Goal: Transaction & Acquisition: Book appointment/travel/reservation

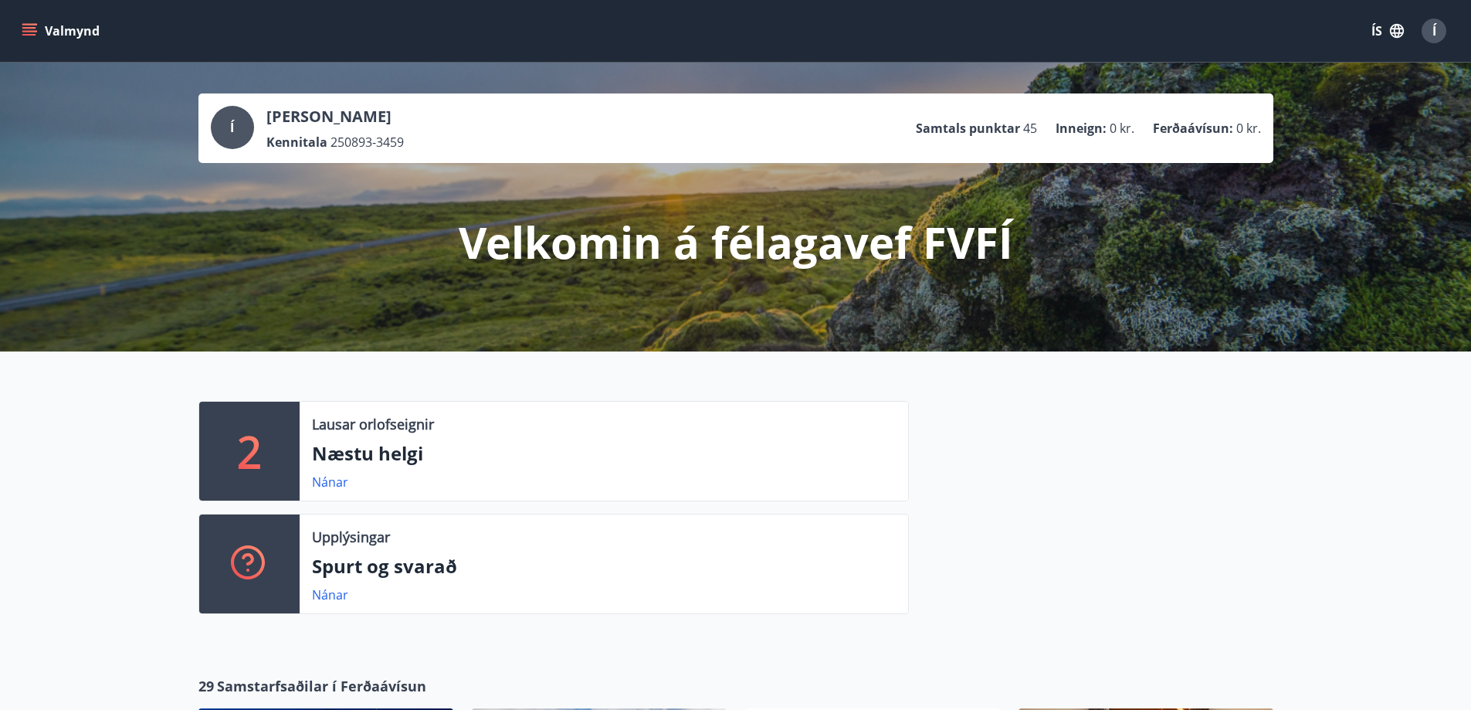
click at [34, 40] on button "Valmynd" at bounding box center [62, 31] width 87 height 28
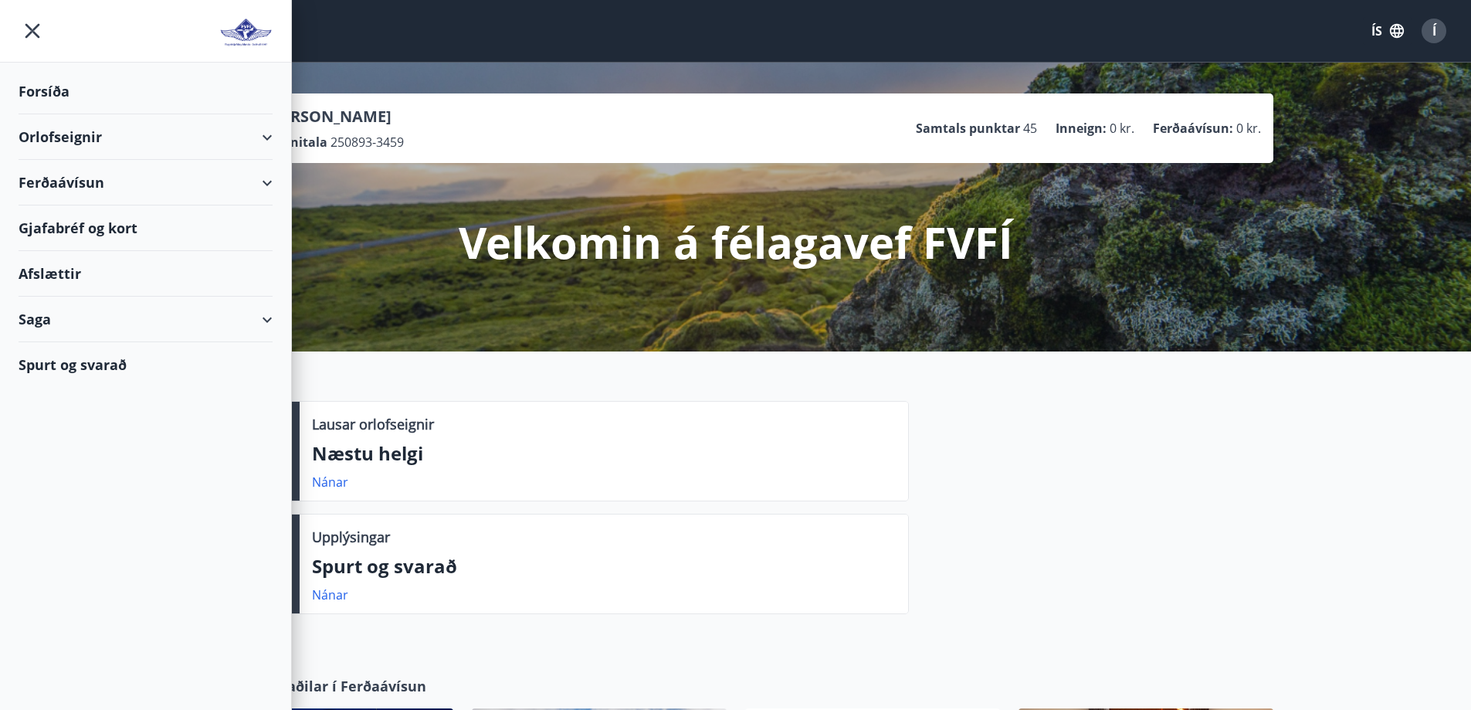
click at [90, 357] on div "Spurt og svarað" at bounding box center [146, 364] width 254 height 45
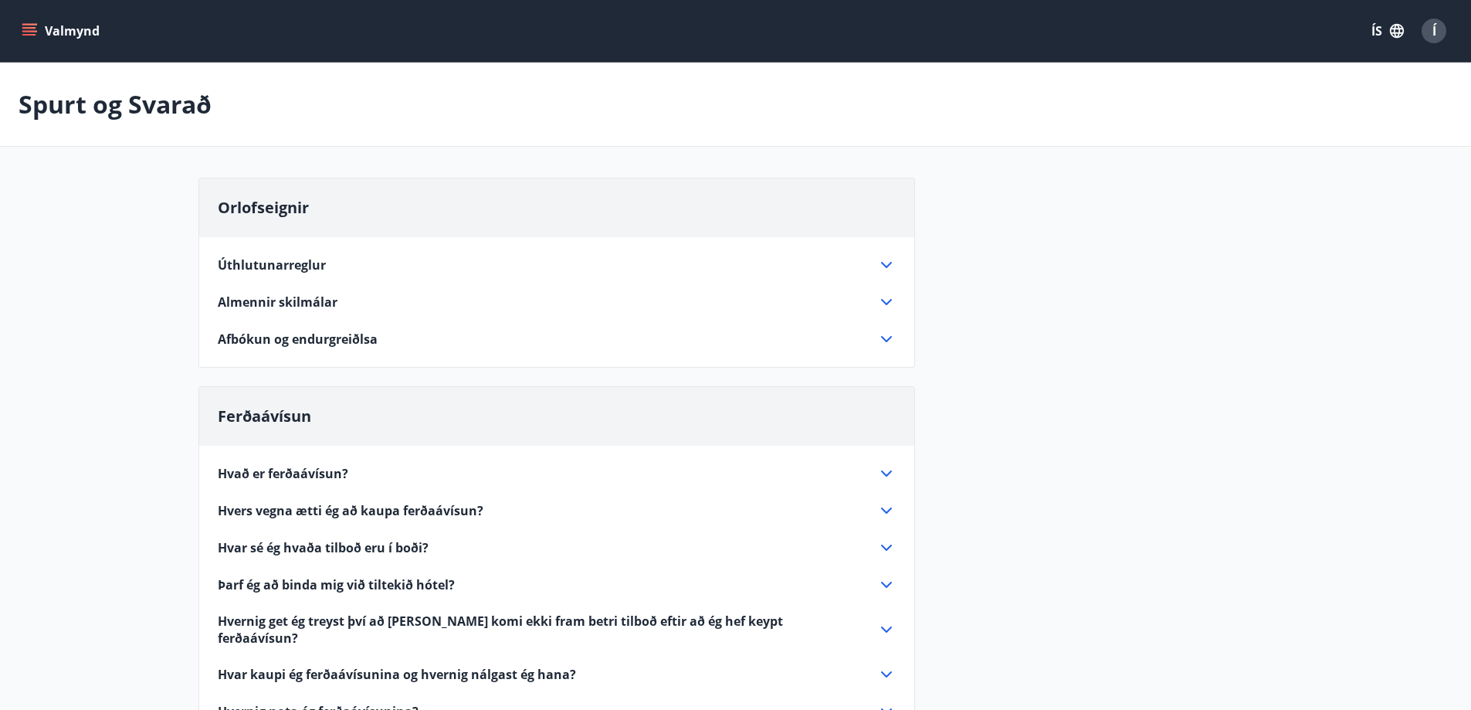
click at [877, 300] on icon at bounding box center [886, 302] width 19 height 19
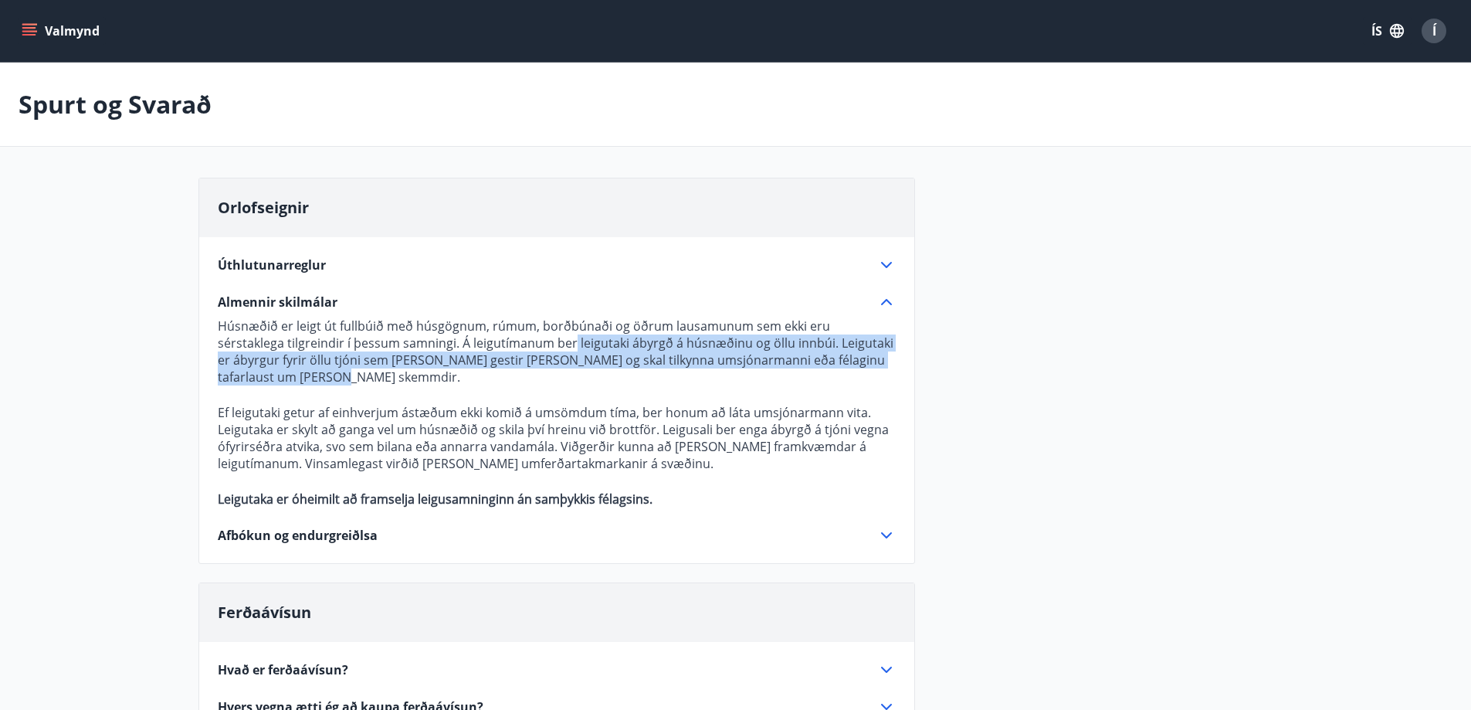
drag, startPoint x: 503, startPoint y: 349, endPoint x: 515, endPoint y: 369, distance: 23.6
click at [515, 369] on p "Húsnæðið er leigt út fullbúið með húsgögnum, rúmum, borðbúnaði og öðrum lausamu…" at bounding box center [557, 351] width 678 height 68
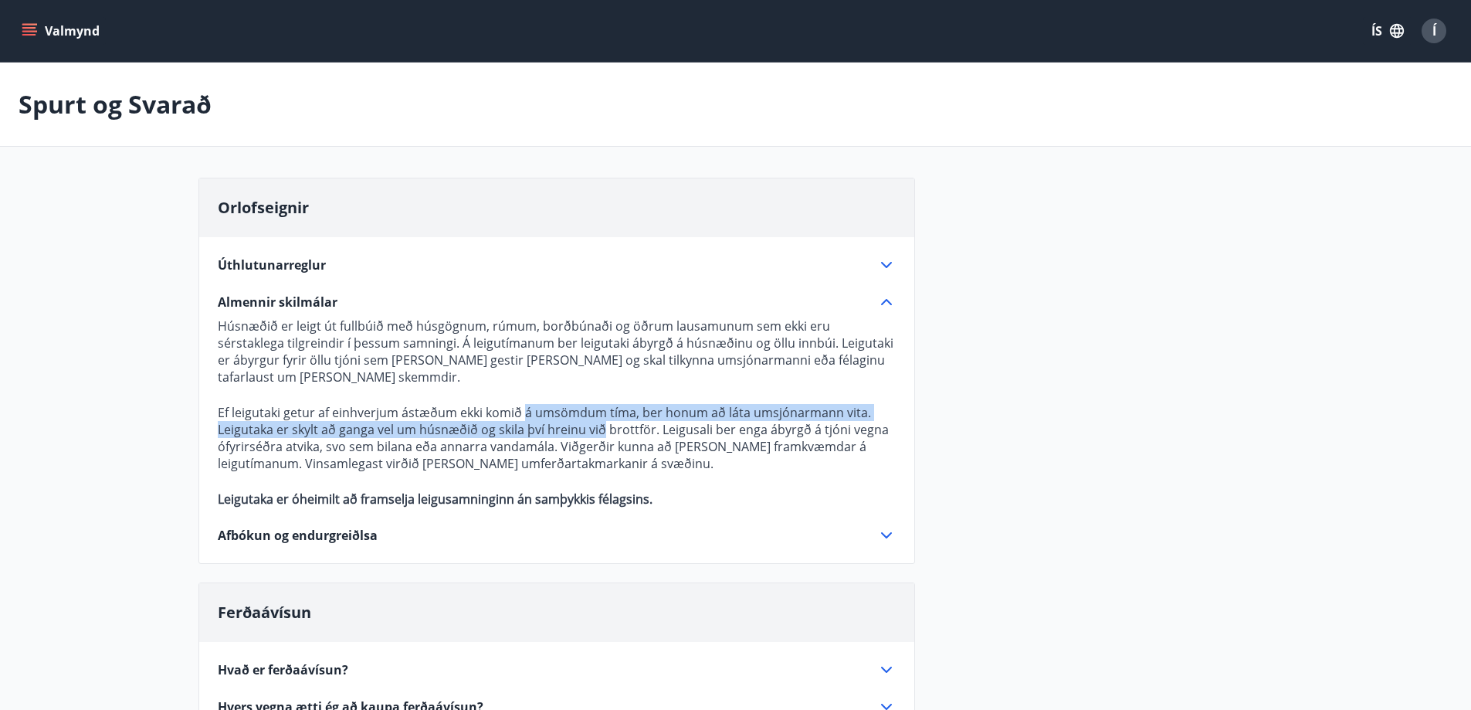
drag, startPoint x: 524, startPoint y: 407, endPoint x: 602, endPoint y: 425, distance: 80.2
click at [602, 425] on p "Ef leigutaki getur af einhverjum ástæðum ekki komið á umsömdum tíma, ber honum …" at bounding box center [557, 438] width 678 height 68
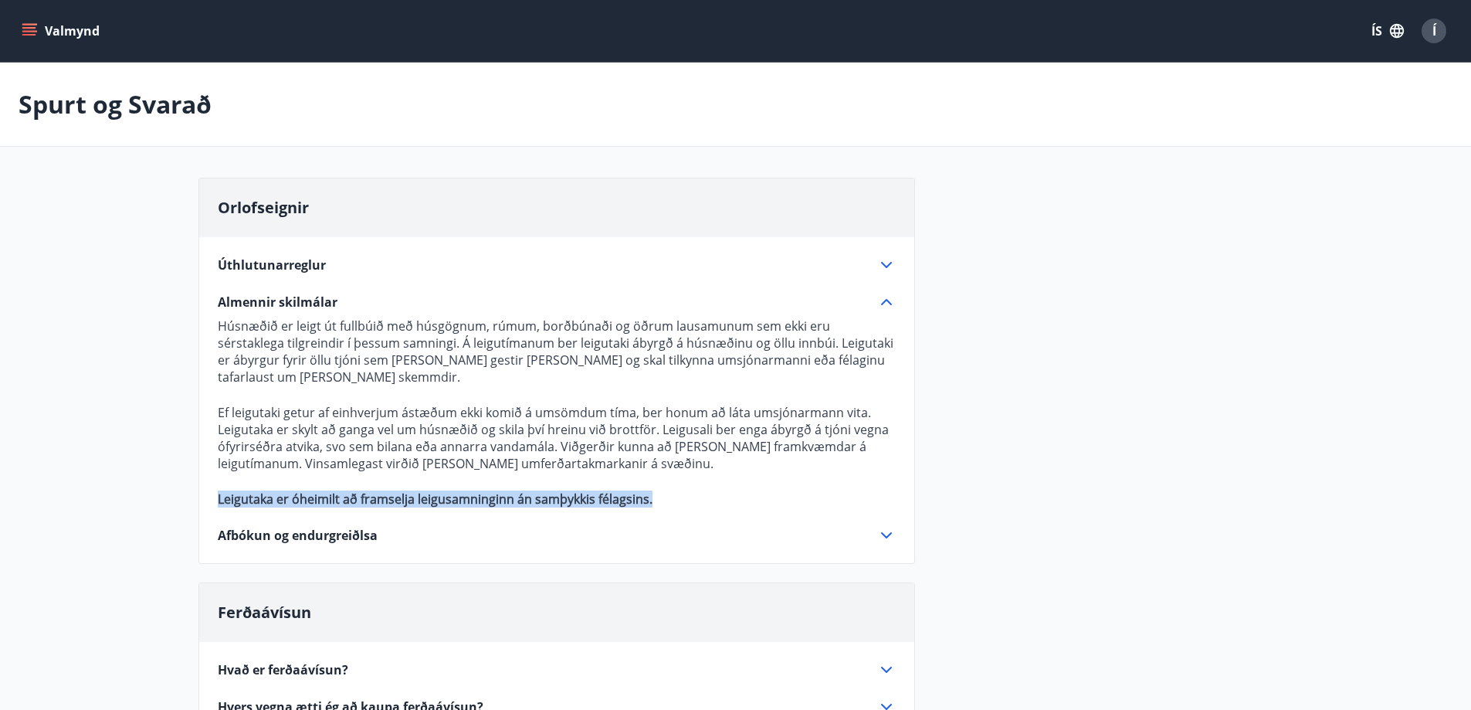
drag, startPoint x: 656, startPoint y: 500, endPoint x: 209, endPoint y: 503, distance: 447.1
click at [209, 503] on div "Úthlutunarreglur Allir félagsmenn FVFÍ sem greiða félagsgjöld eiga rétt á að fá…" at bounding box center [556, 390] width 715 height 307
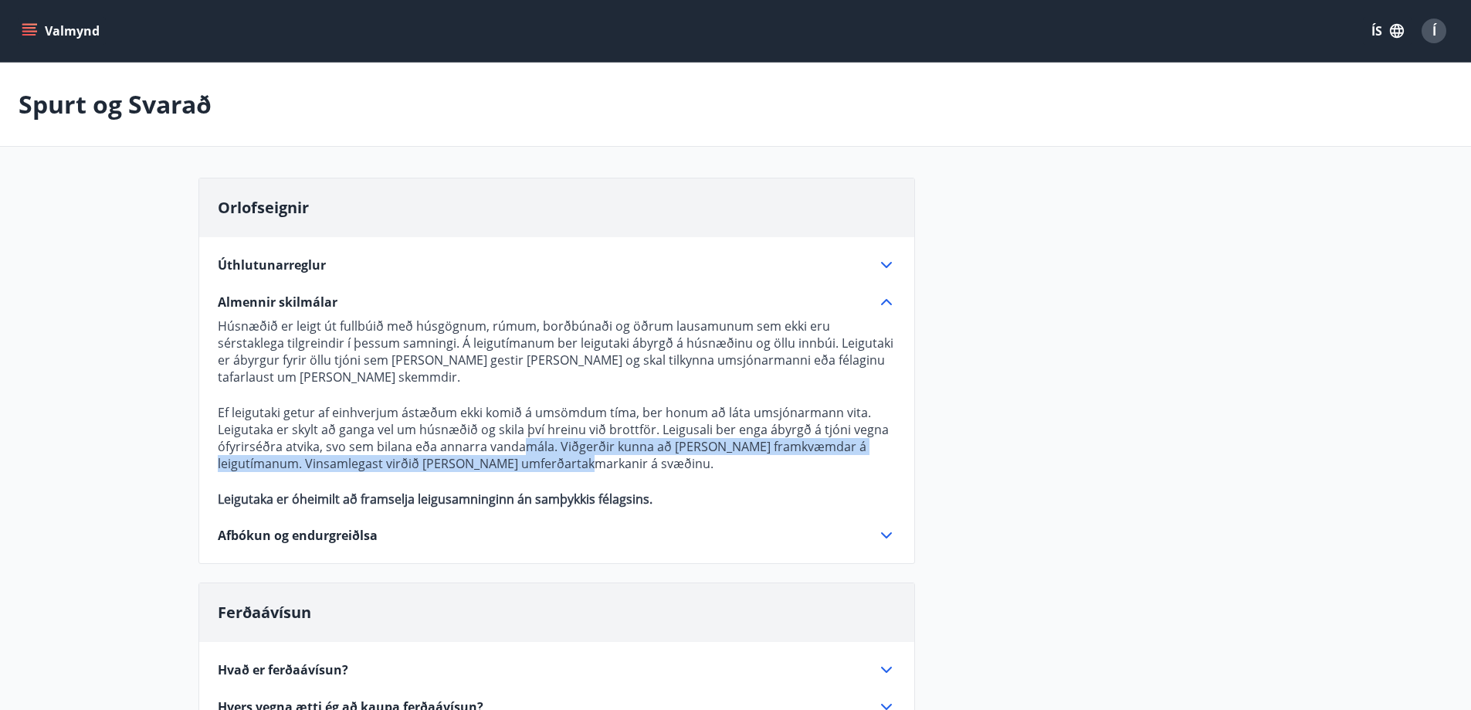
drag, startPoint x: 517, startPoint y: 443, endPoint x: 541, endPoint y: 463, distance: 30.2
click at [541, 463] on p "Ef leigutaki getur af einhverjum ástæðum ekki komið á umsömdum tíma, ber honum …" at bounding box center [557, 438] width 678 height 68
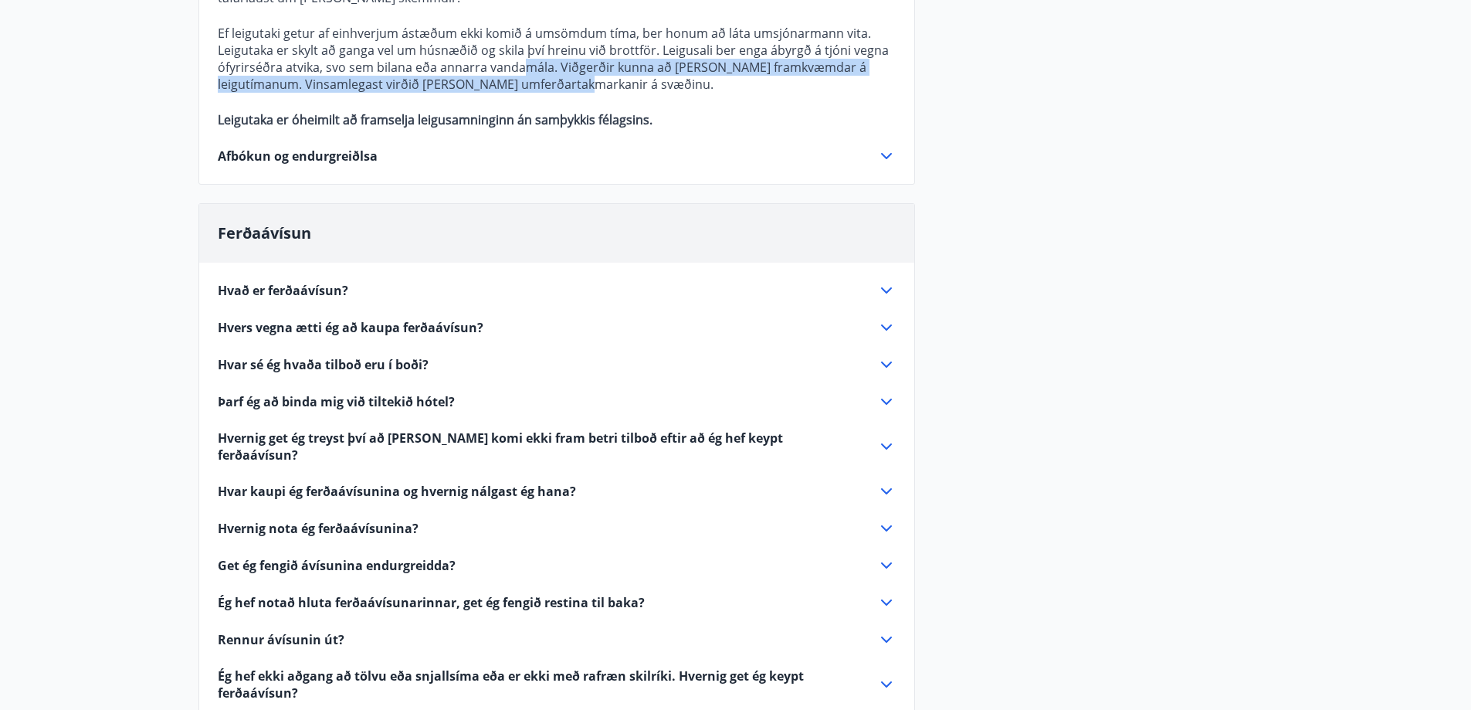
scroll to position [463, 0]
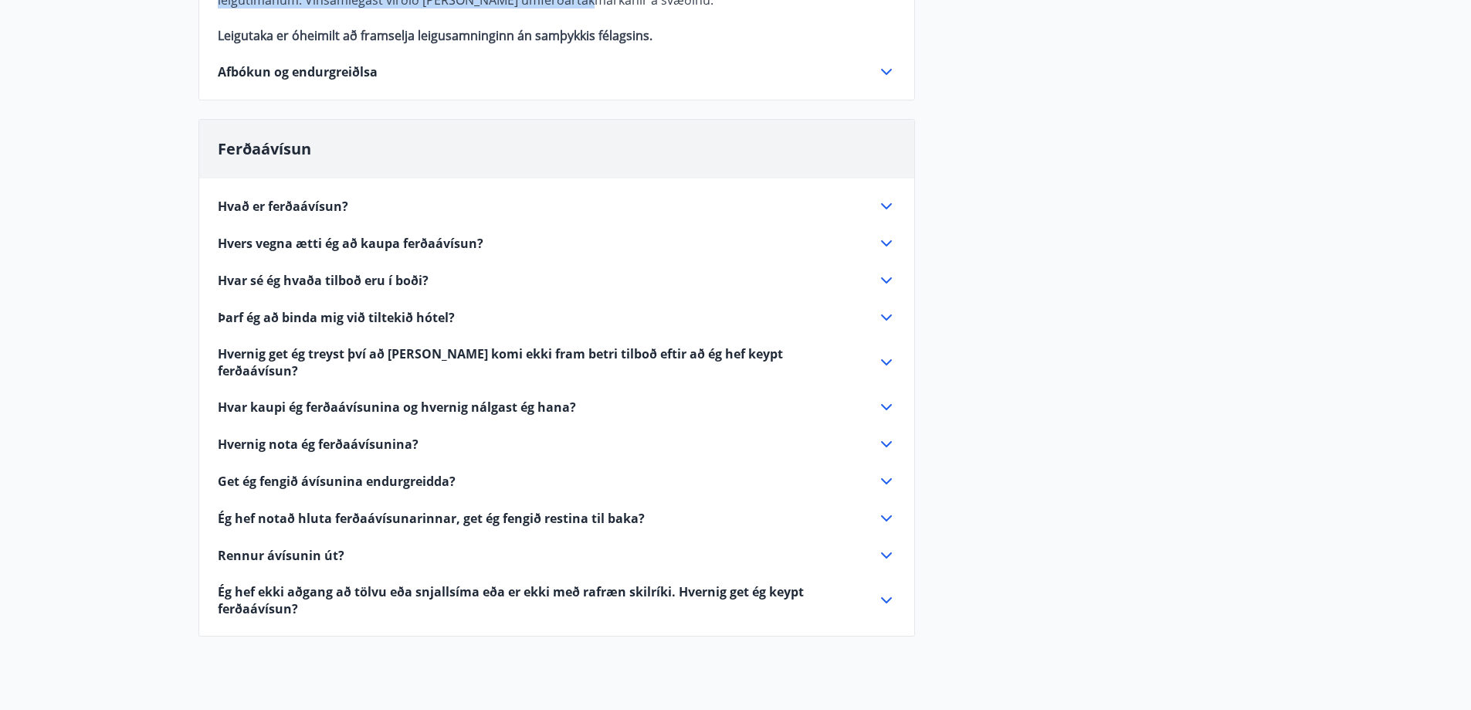
click at [887, 435] on icon at bounding box center [886, 444] width 19 height 19
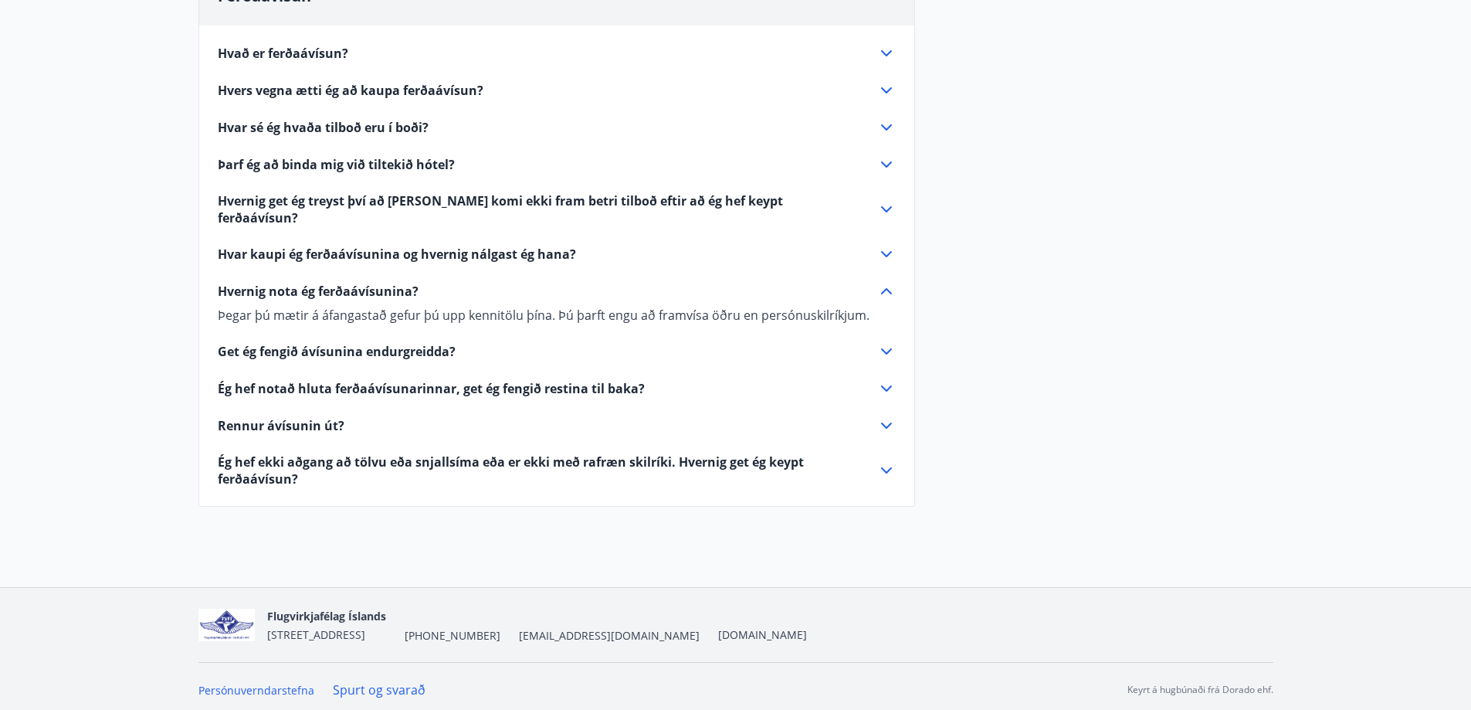
scroll to position [412, 0]
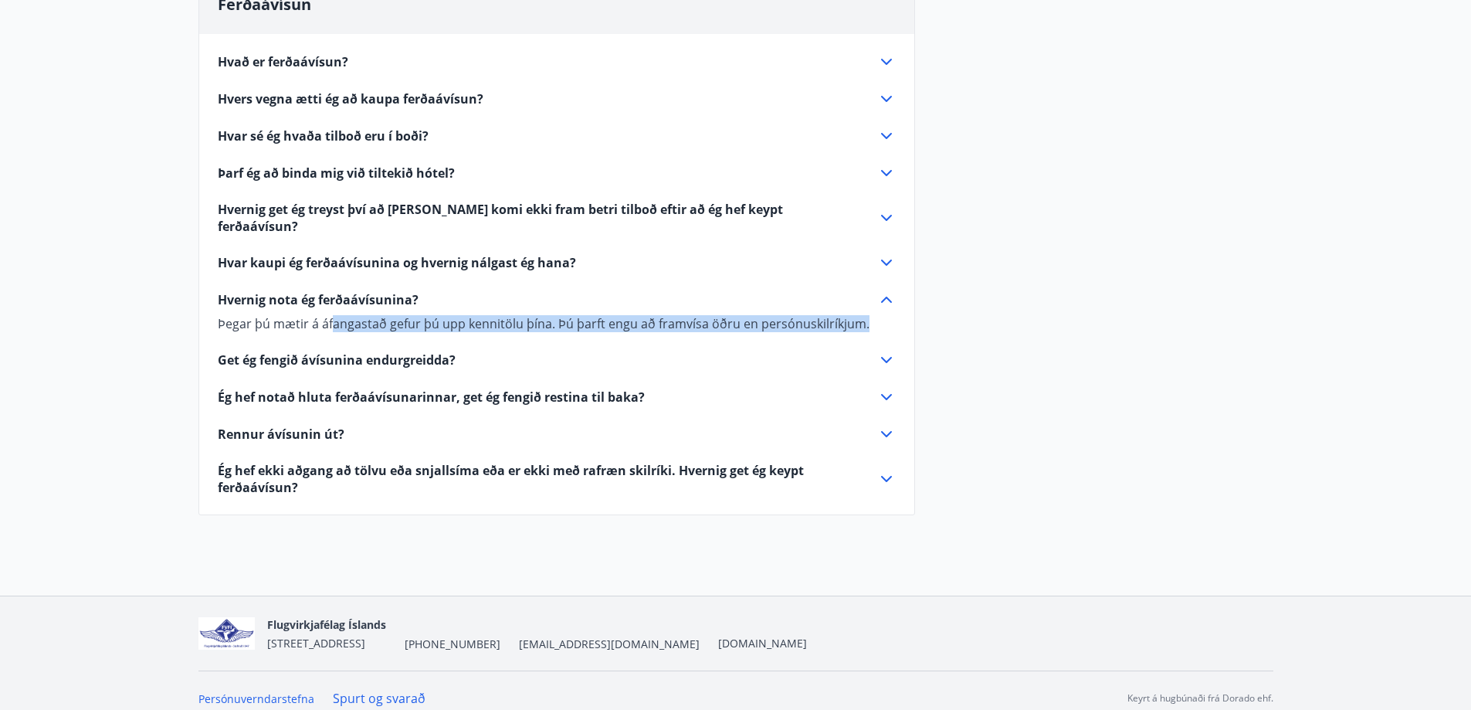
drag, startPoint x: 330, startPoint y: 308, endPoint x: 868, endPoint y: 298, distance: 538.3
click at [868, 309] on div "Þegar þú mætir á áfangastað gefur þú upp kennitölu þína. Þú þarft engu að framv…" at bounding box center [557, 320] width 678 height 23
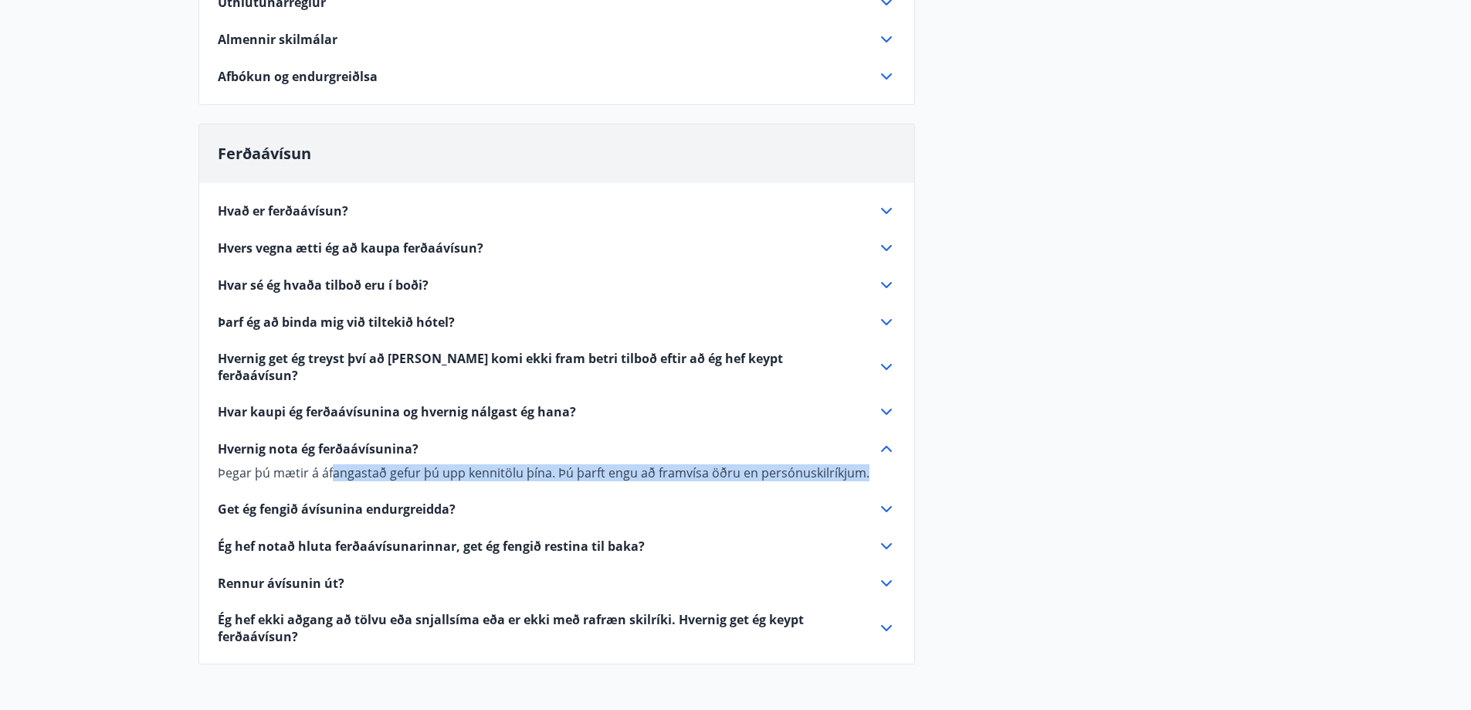
scroll to position [0, 0]
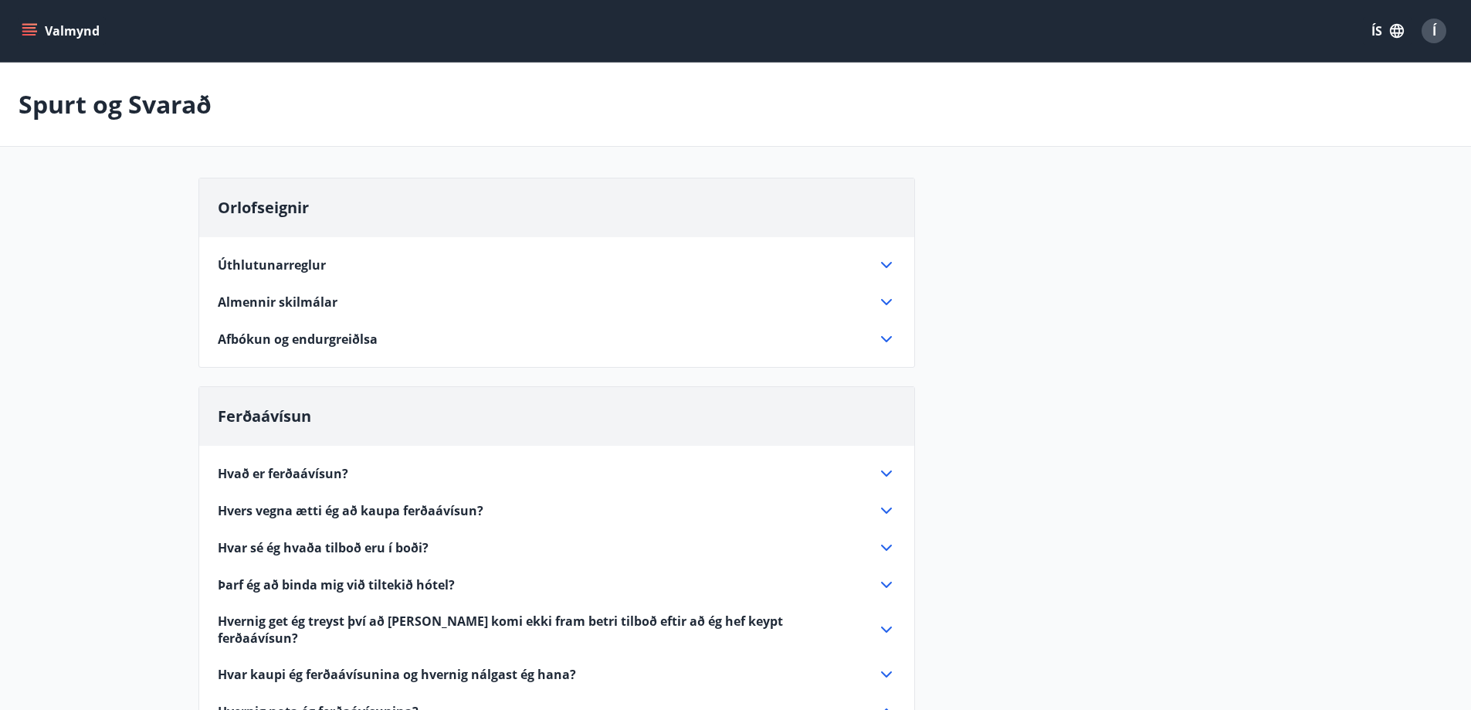
click at [35, 29] on icon "menu" at bounding box center [29, 30] width 15 height 15
click at [575, 151] on main "Spurt og Svarað Orlofseignir Úthlutunarreglur Allir félagsmenn FVFÍ sem greiða …" at bounding box center [735, 504] width 1471 height 883
click at [886, 263] on icon at bounding box center [886, 265] width 19 height 19
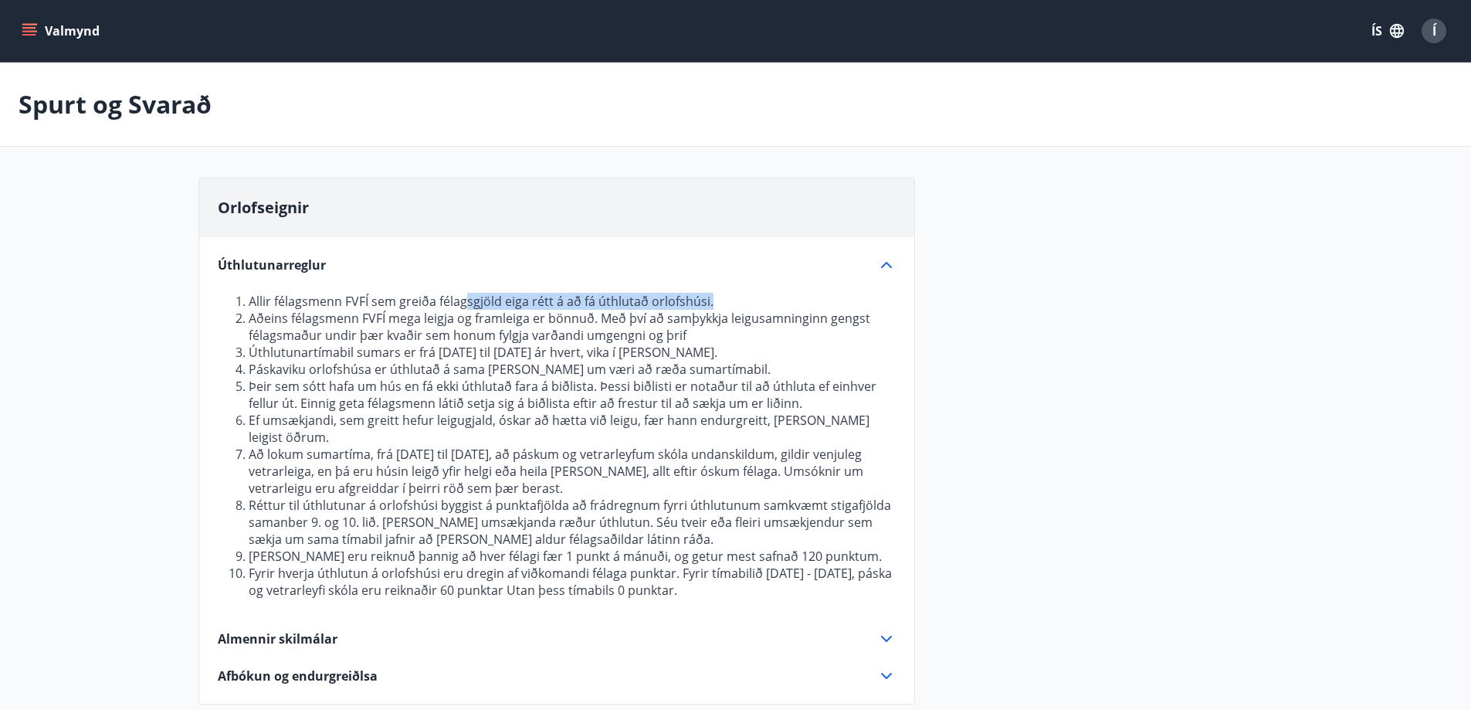
drag, startPoint x: 464, startPoint y: 297, endPoint x: 716, endPoint y: 298, distance: 251.7
click at [716, 298] on li "Allir félagsmenn FVFÍ sem greiða félagsgjöld eiga rétt á að fá úthlutað orlofsh…" at bounding box center [572, 301] width 647 height 17
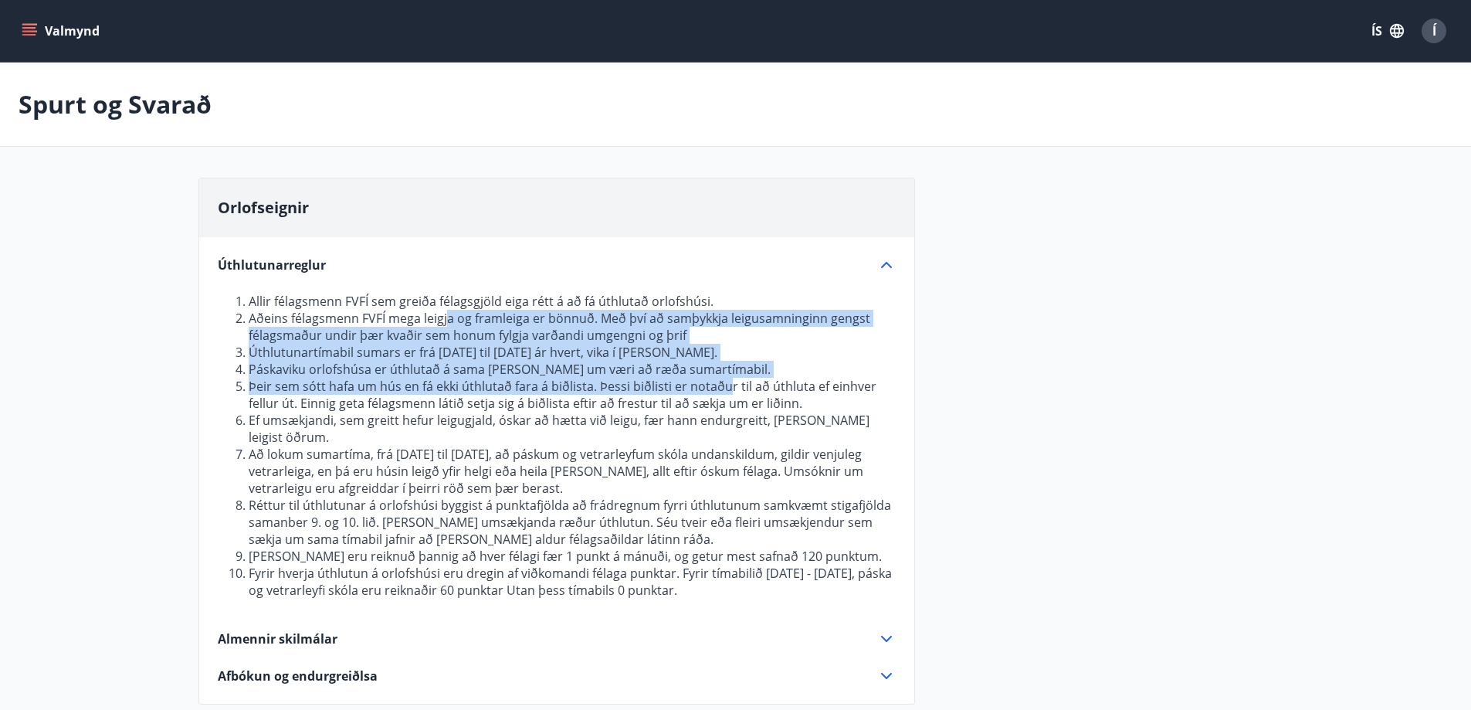
drag, startPoint x: 446, startPoint y: 317, endPoint x: 726, endPoint y: 393, distance: 290.6
click at [726, 393] on ol "Allir félagsmenn FVFÍ sem greiða félagsgjöld eiga rétt á að fá úthlutað orlofsh…" at bounding box center [557, 446] width 678 height 306
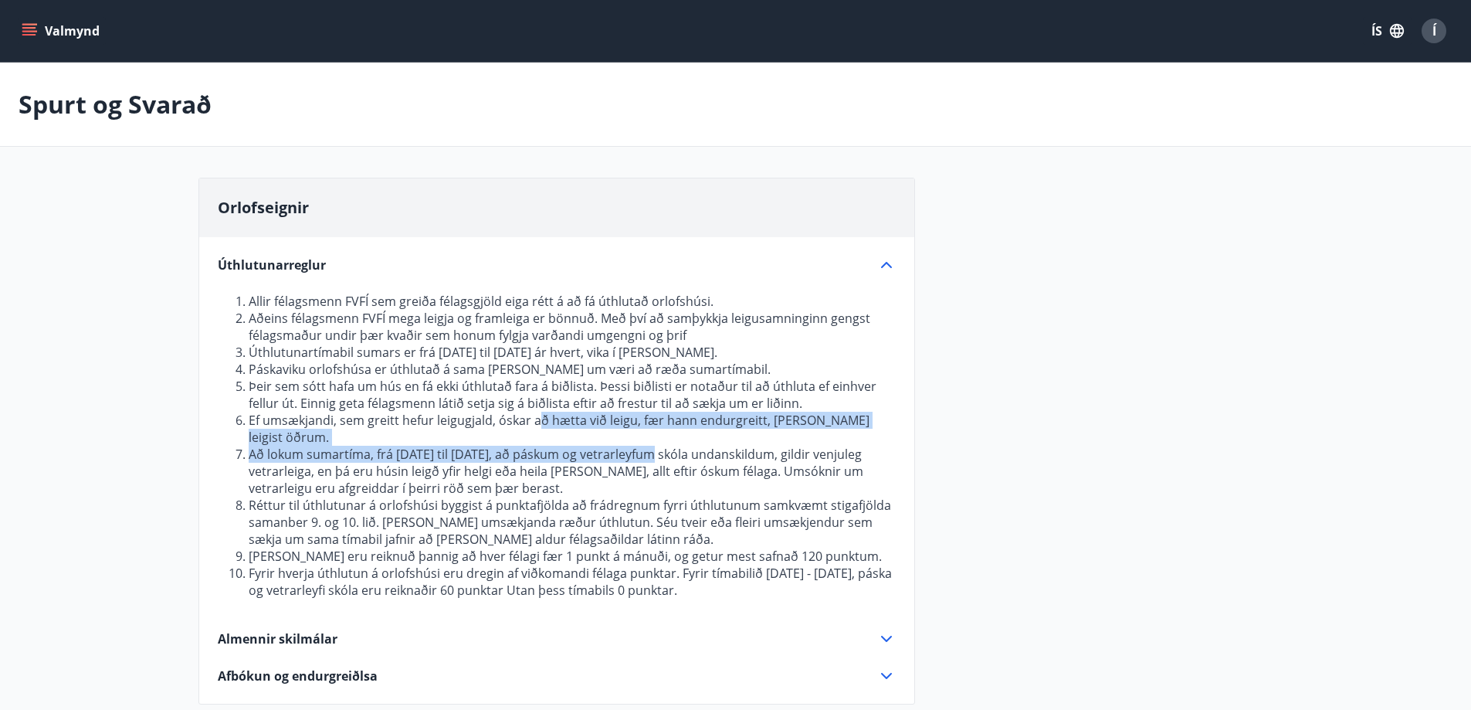
drag, startPoint x: 541, startPoint y: 419, endPoint x: 641, endPoint y: 432, distance: 100.5
click at [641, 432] on ol "Allir félagsmenn FVFÍ sem greiða félagsgjöld eiga rétt á að fá úthlutað orlofsh…" at bounding box center [557, 446] width 678 height 306
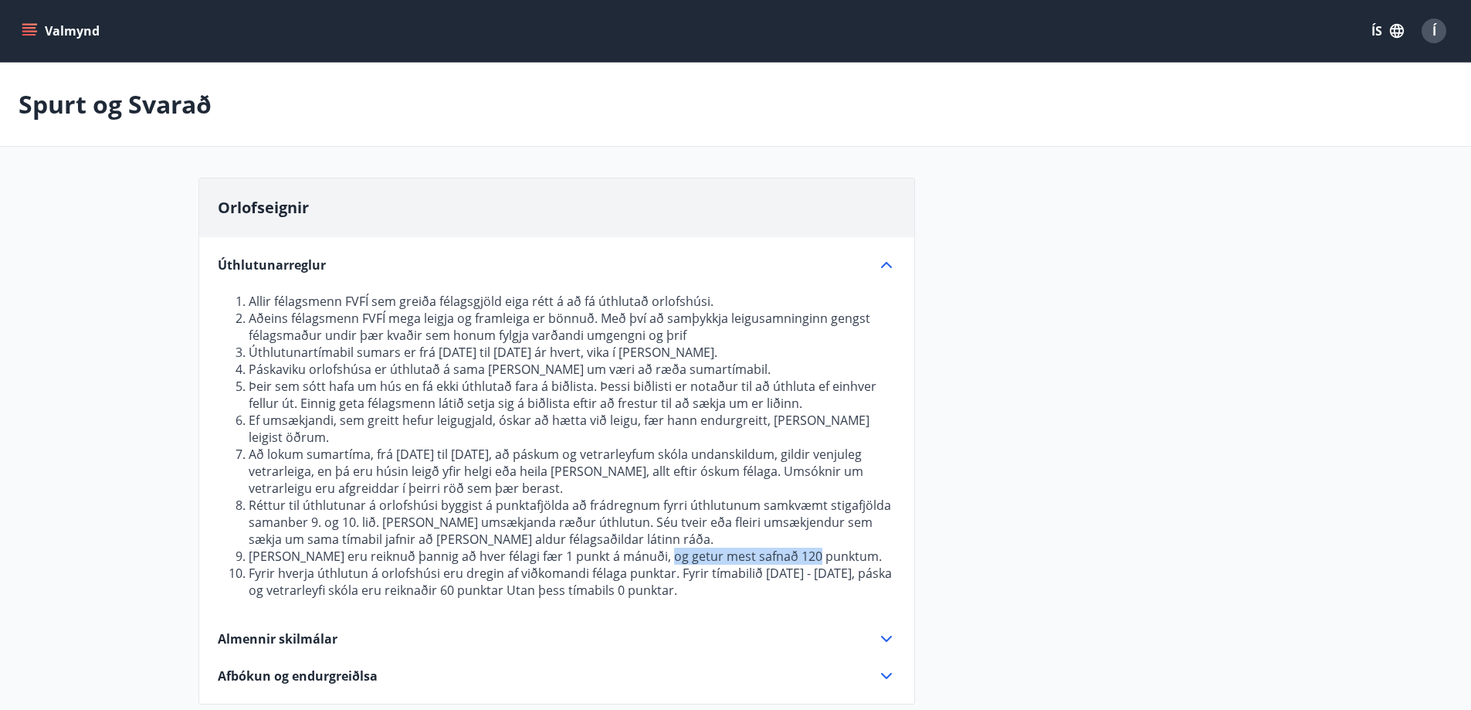
drag, startPoint x: 651, startPoint y: 537, endPoint x: 841, endPoint y: 541, distance: 190.0
click at [841, 548] on li "[PERSON_NAME] eru reiknuð þannig að hver félagi fær 1 punkt á mánuði, og getur …" at bounding box center [572, 556] width 647 height 17
click at [612, 506] on li "Réttur til úthlutunar á orlofshúsi byggist á punktafjölda að frádregnum fyrri ú…" at bounding box center [572, 522] width 647 height 51
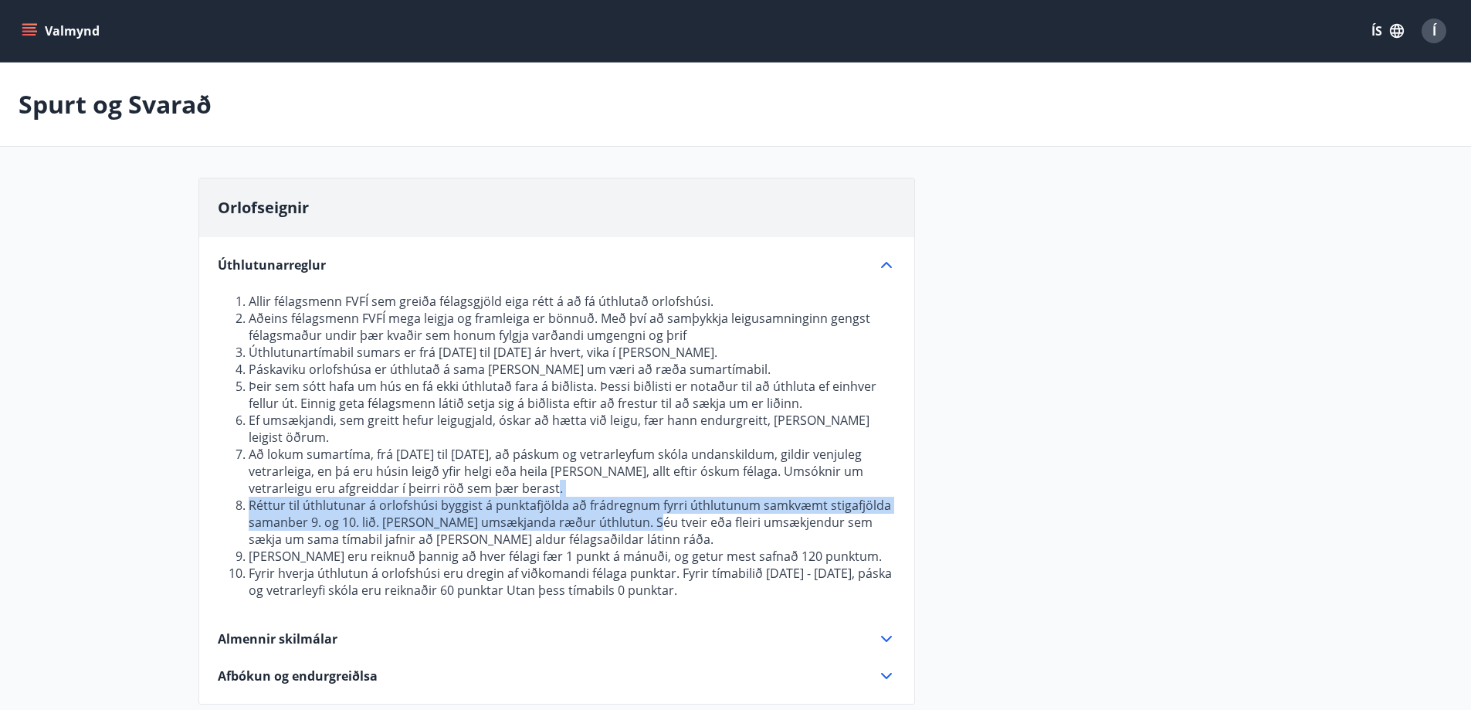
drag, startPoint x: 636, startPoint y: 510, endPoint x: 626, endPoint y: 476, distance: 34.7
click at [626, 476] on ol "Allir félagsmenn FVFÍ sem greiða félagsgjöld eiga rétt á að fá úthlutað orlofsh…" at bounding box center [557, 446] width 678 height 306
click at [29, 24] on icon "menu" at bounding box center [30, 25] width 17 height 2
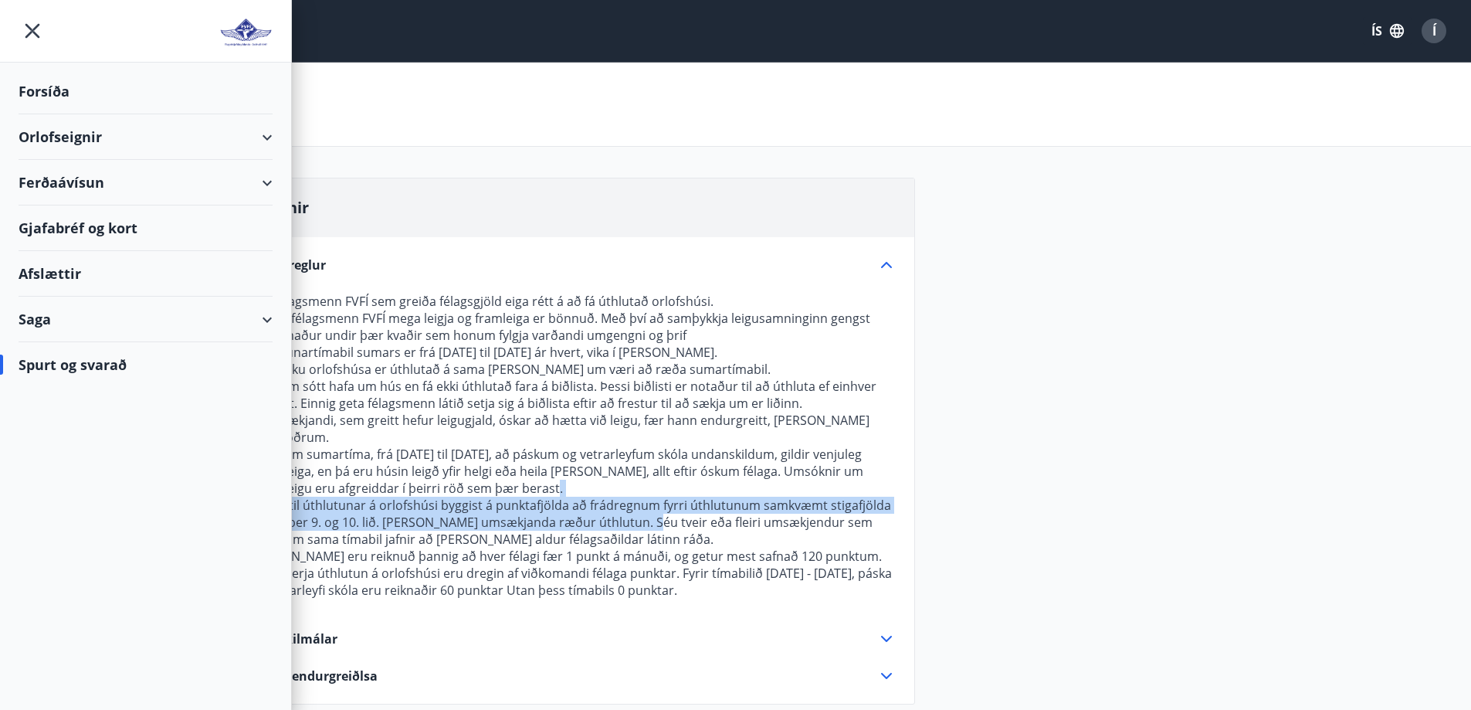
click at [90, 178] on div "Ferðaávísun" at bounding box center [146, 183] width 254 height 46
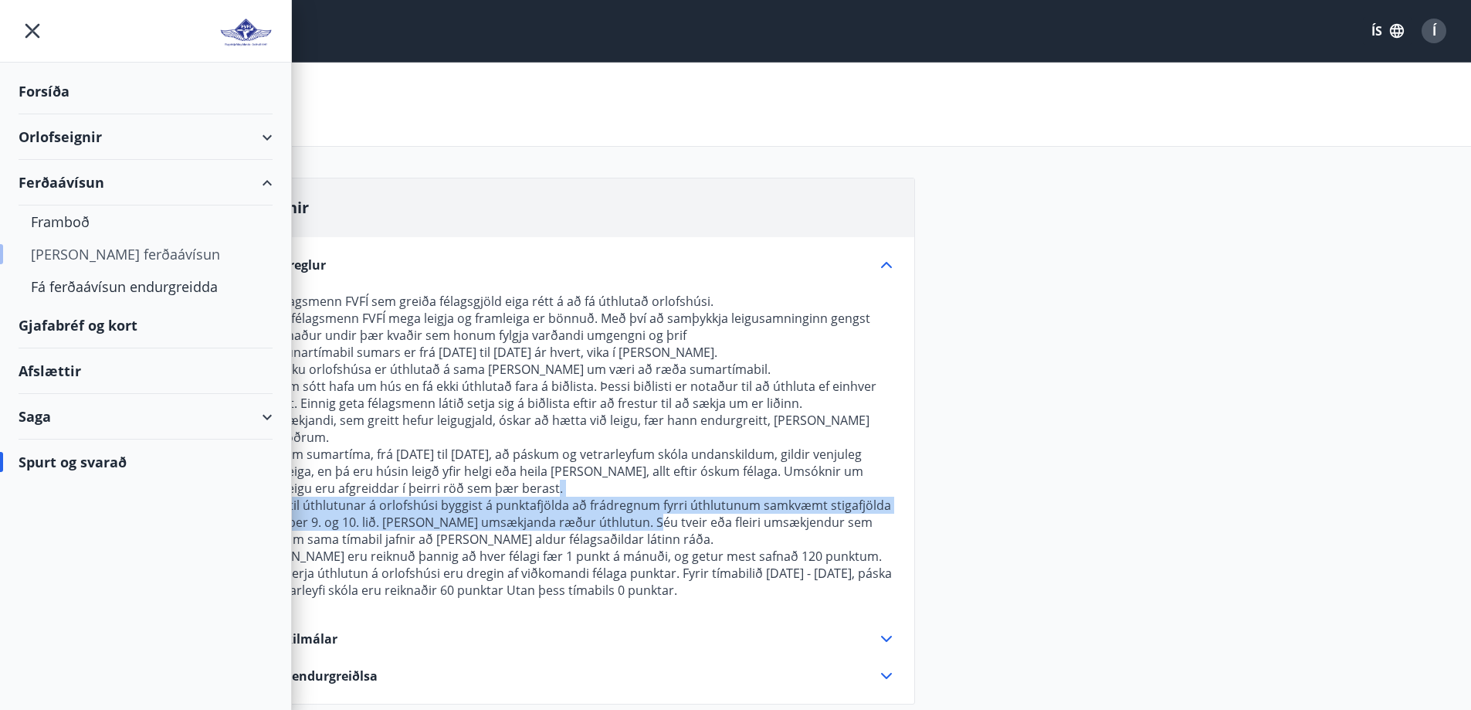
click at [110, 251] on div "[PERSON_NAME] ferðaávísun" at bounding box center [145, 254] width 229 height 32
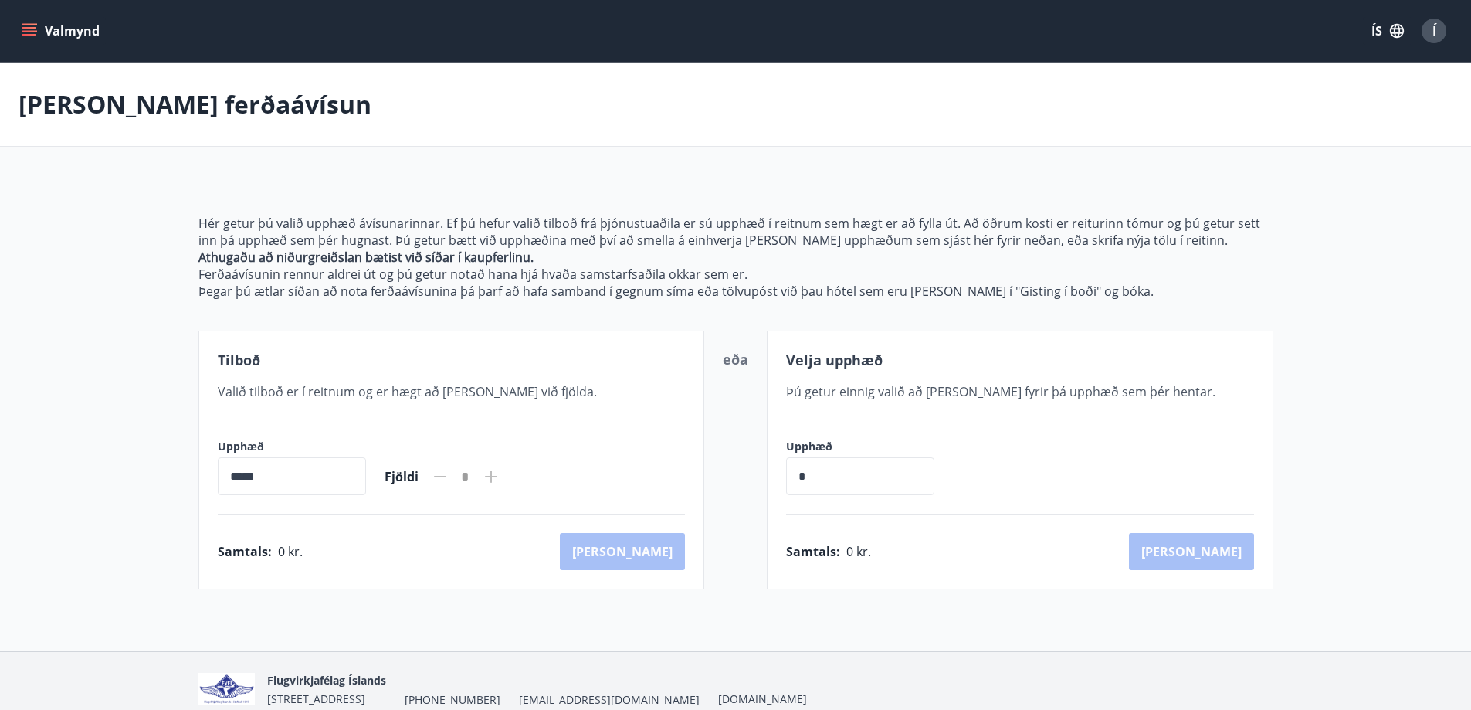
click at [151, 351] on main "[PERSON_NAME] ferðaávísun Hér getur þú valið upphæð ávísunarinnar. Ef þú hefur …" at bounding box center [735, 326] width 1471 height 527
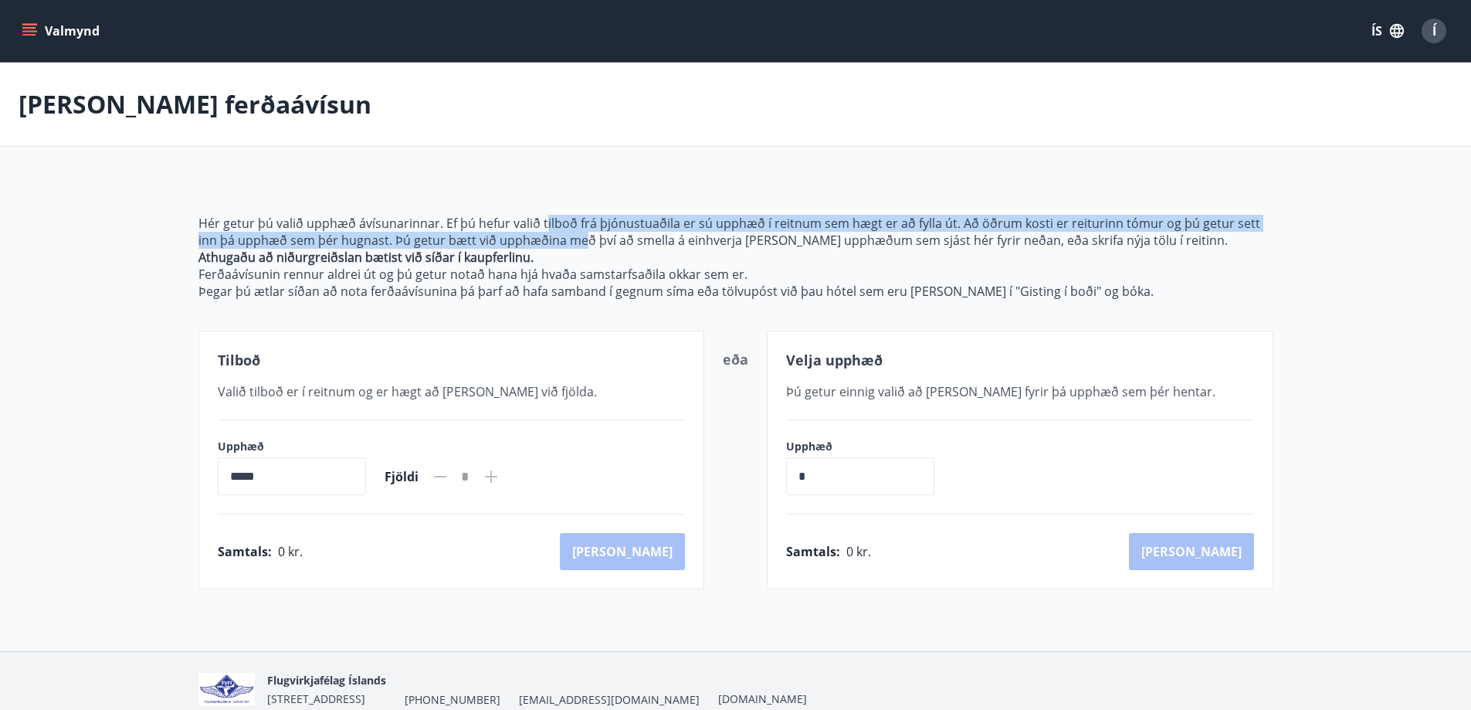
drag, startPoint x: 543, startPoint y: 218, endPoint x: 563, endPoint y: 239, distance: 28.9
click at [563, 239] on p "Hér getur þú valið upphæð ávísunarinnar. Ef þú hefur valið tilboð frá þjónustua…" at bounding box center [735, 232] width 1075 height 34
click at [35, 19] on button "Valmynd" at bounding box center [62, 31] width 87 height 28
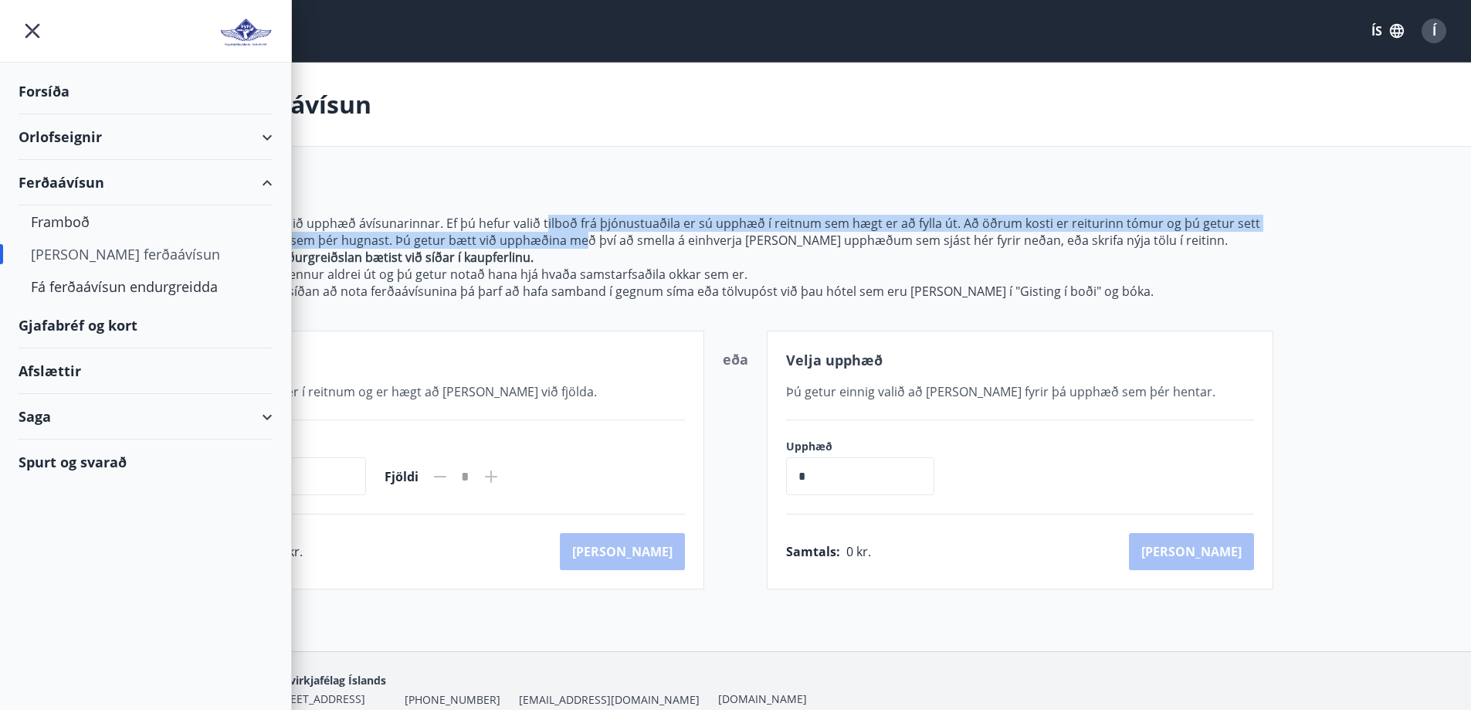
click at [88, 135] on div "Orlofseignir" at bounding box center [146, 137] width 254 height 46
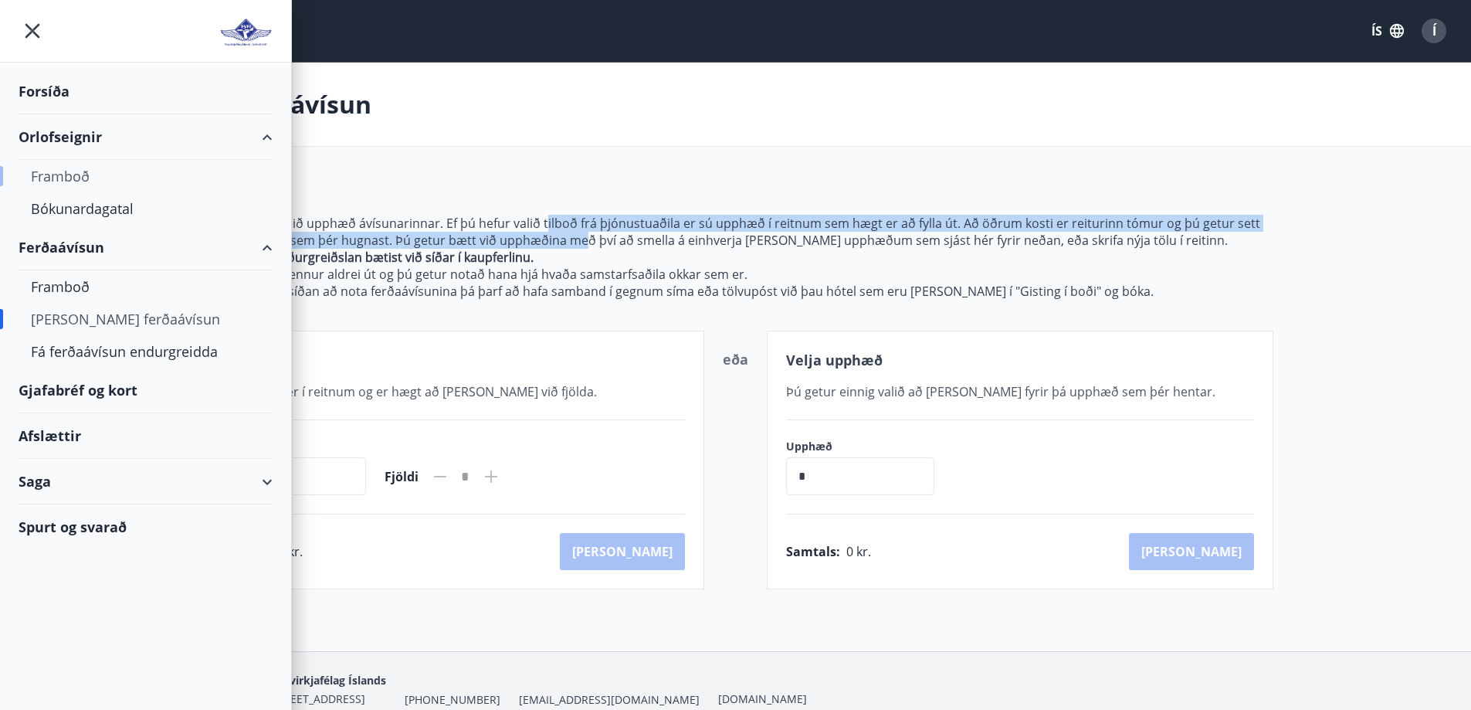
click at [68, 172] on div "Framboð" at bounding box center [145, 176] width 229 height 32
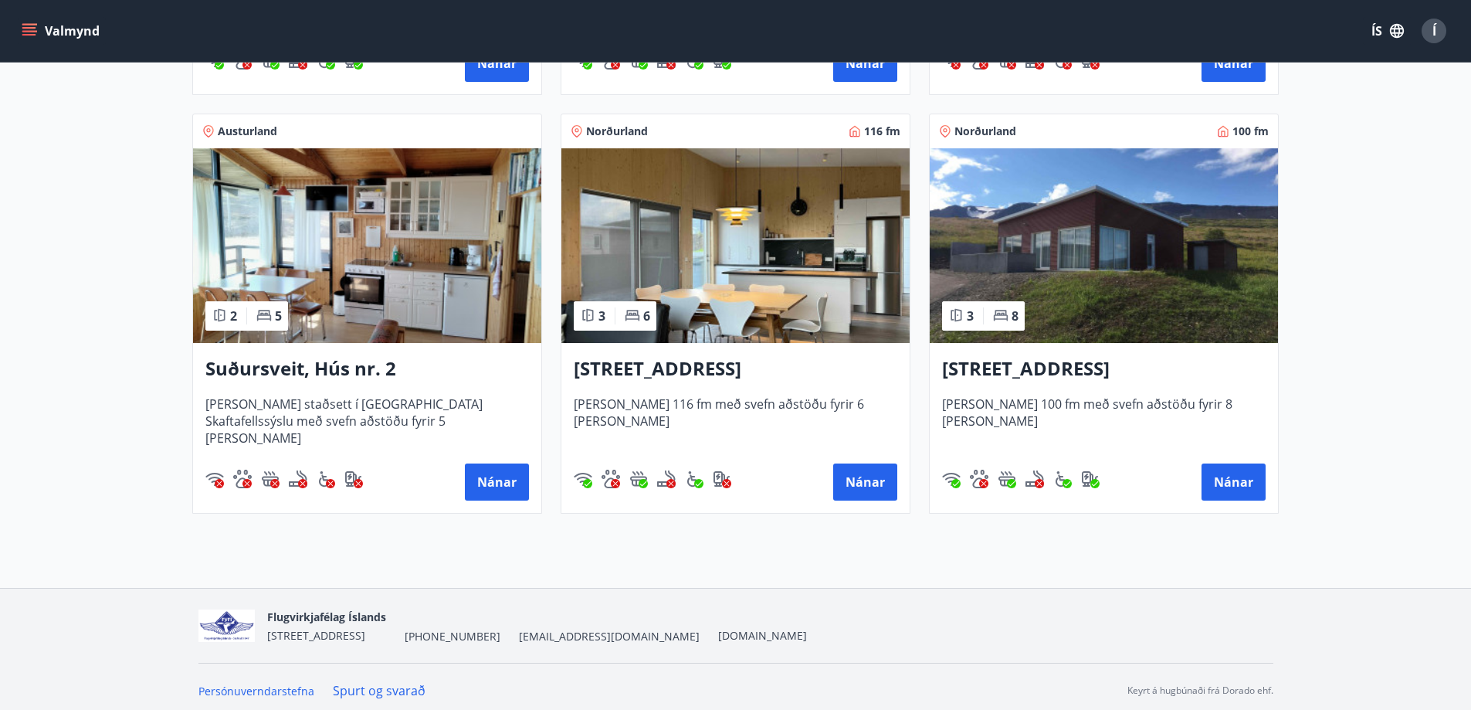
scroll to position [667, 0]
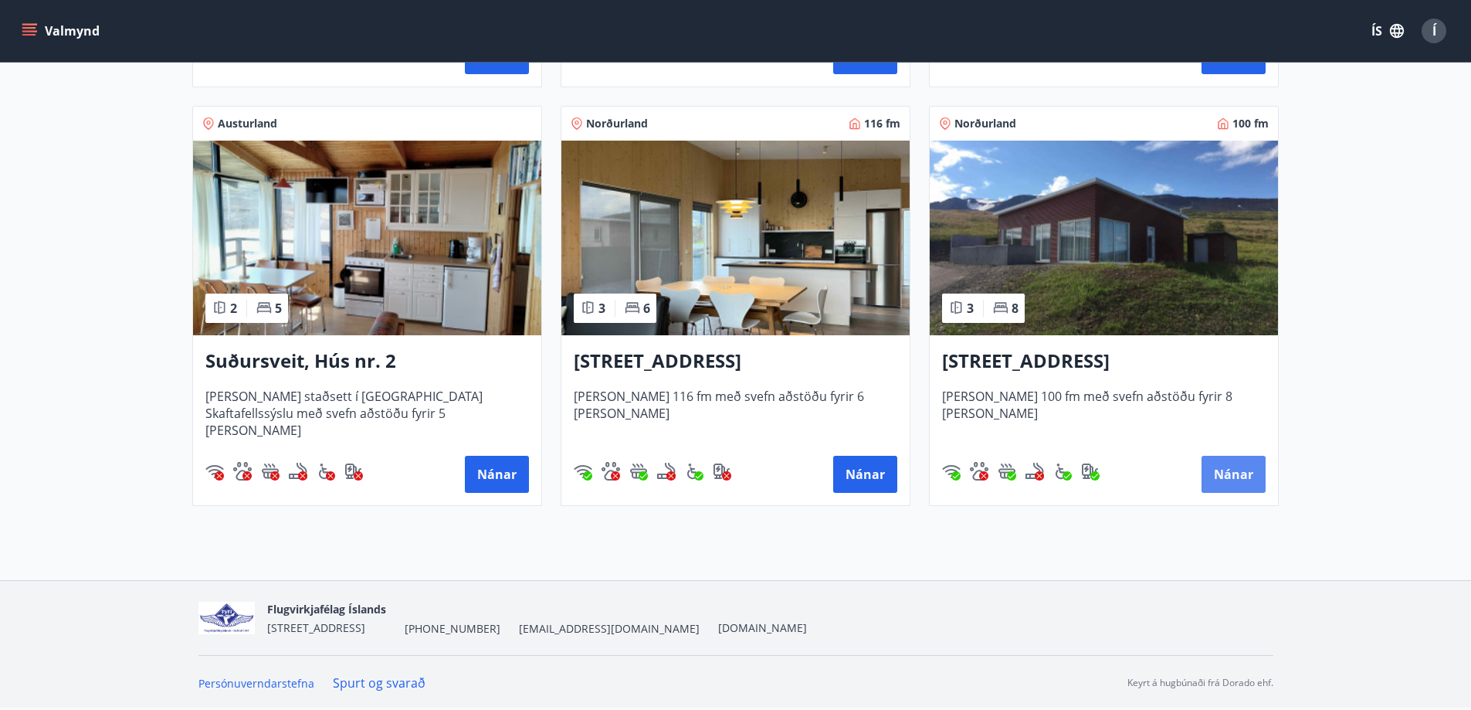
click at [1255, 473] on button "Nánar" at bounding box center [1234, 474] width 64 height 37
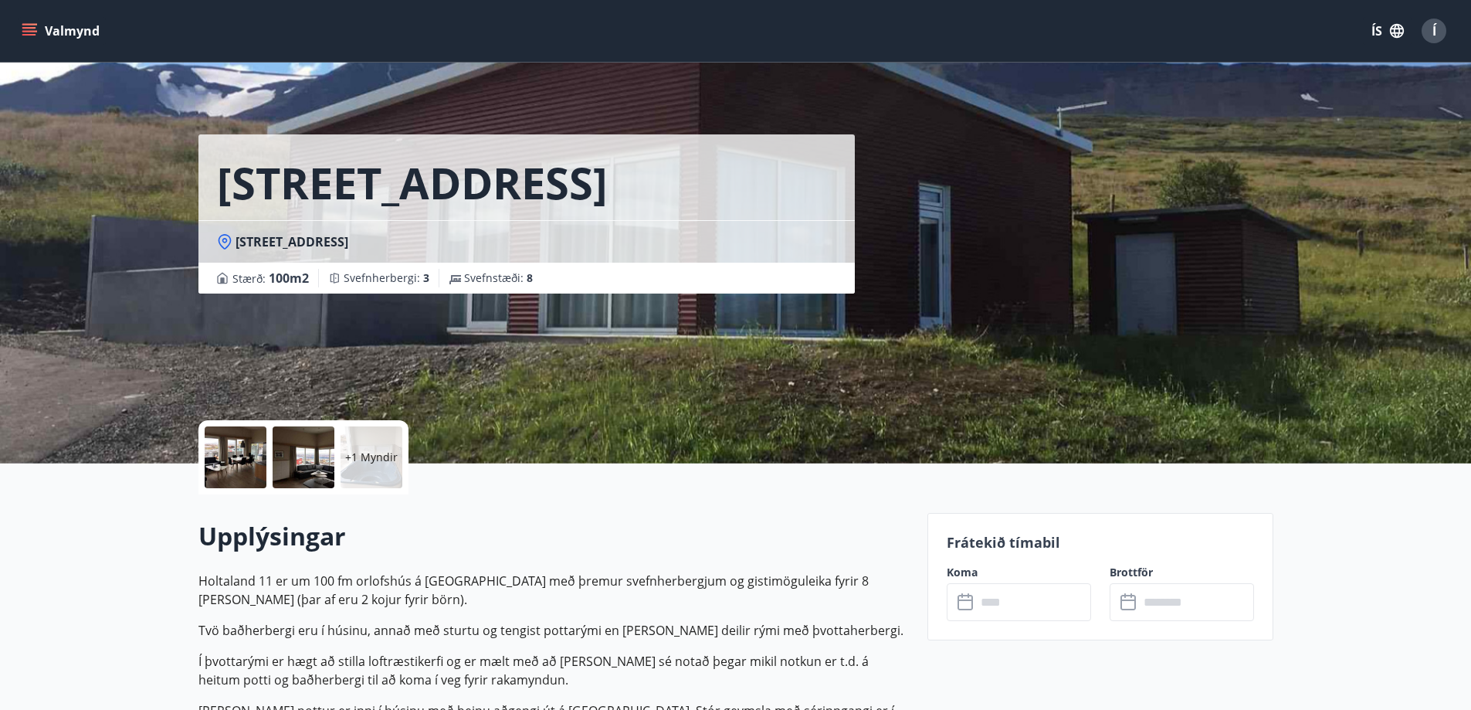
click at [239, 456] on div at bounding box center [236, 457] width 62 height 62
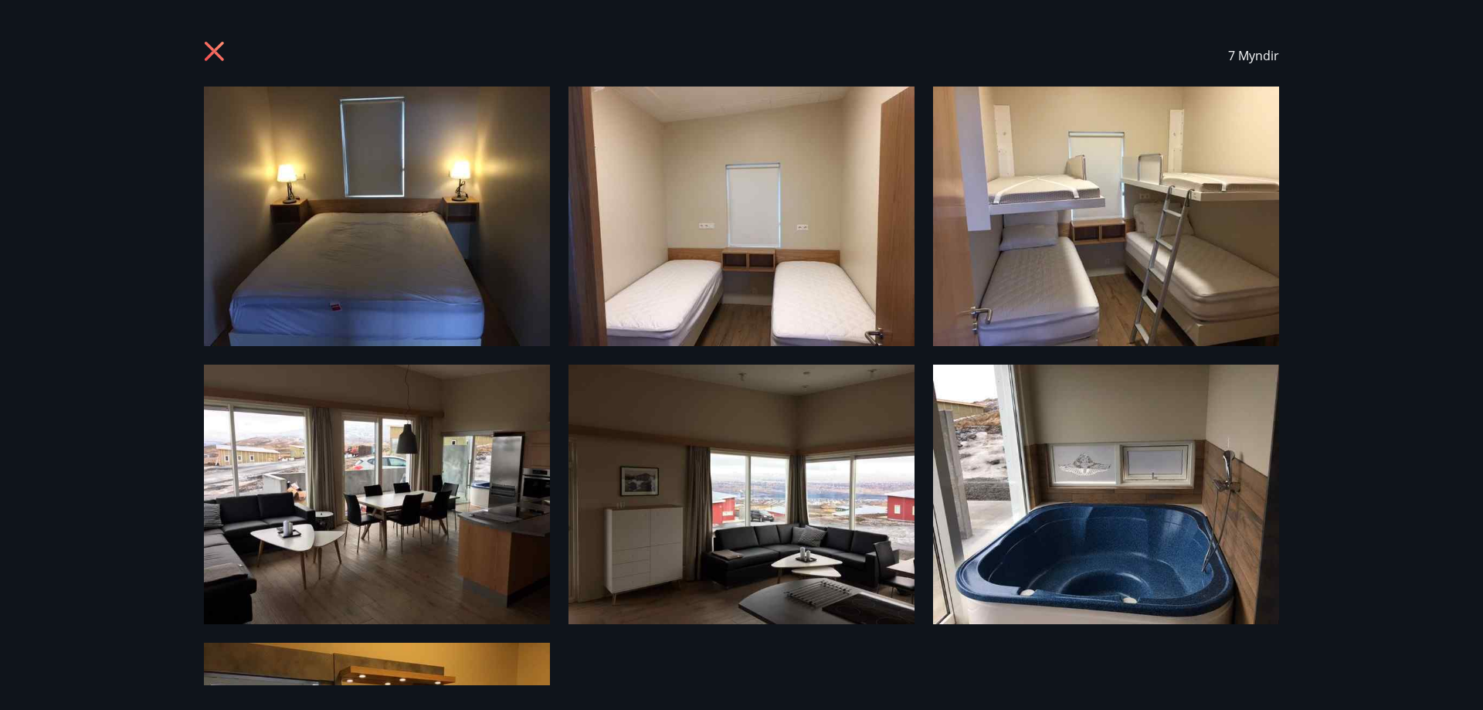
click at [196, 46] on div "7 Myndir" at bounding box center [741, 56] width 1112 height 62
click at [212, 45] on icon at bounding box center [216, 53] width 25 height 25
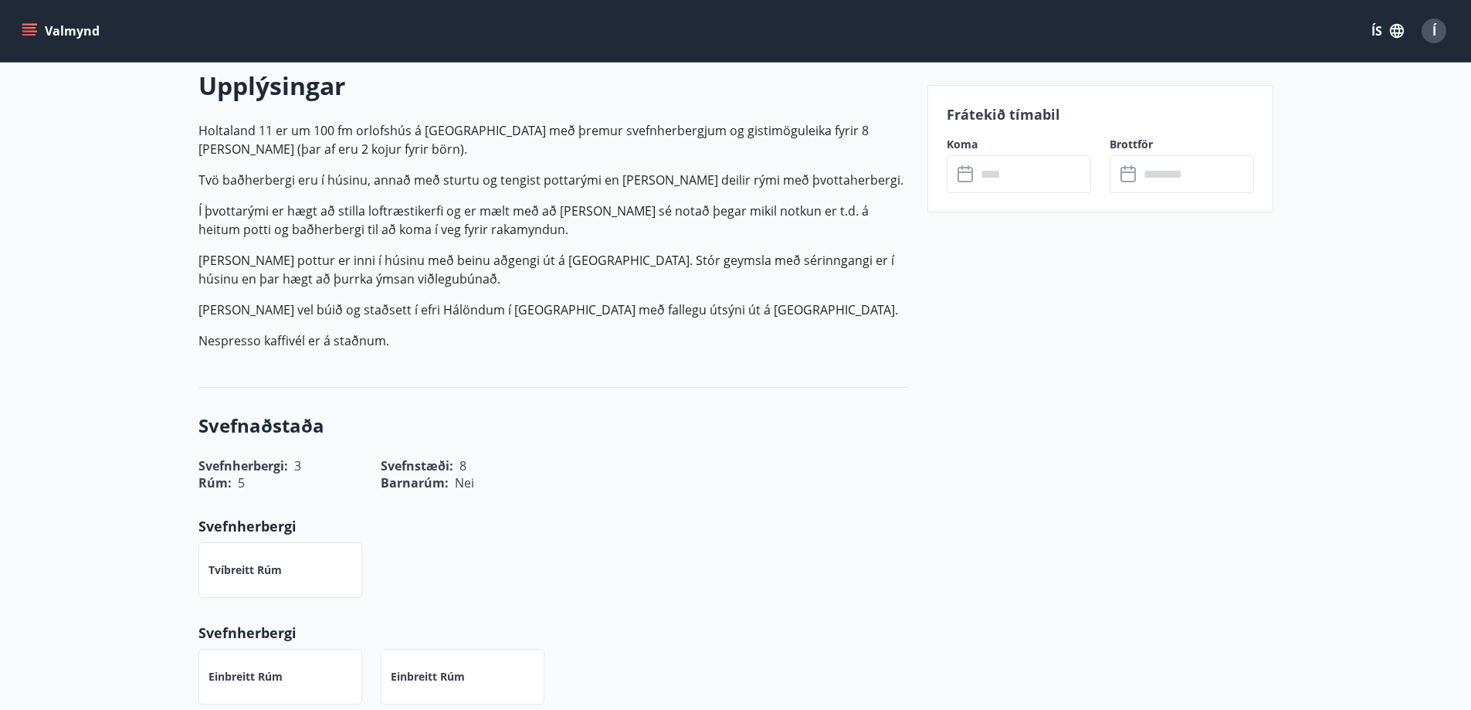
scroll to position [541, 0]
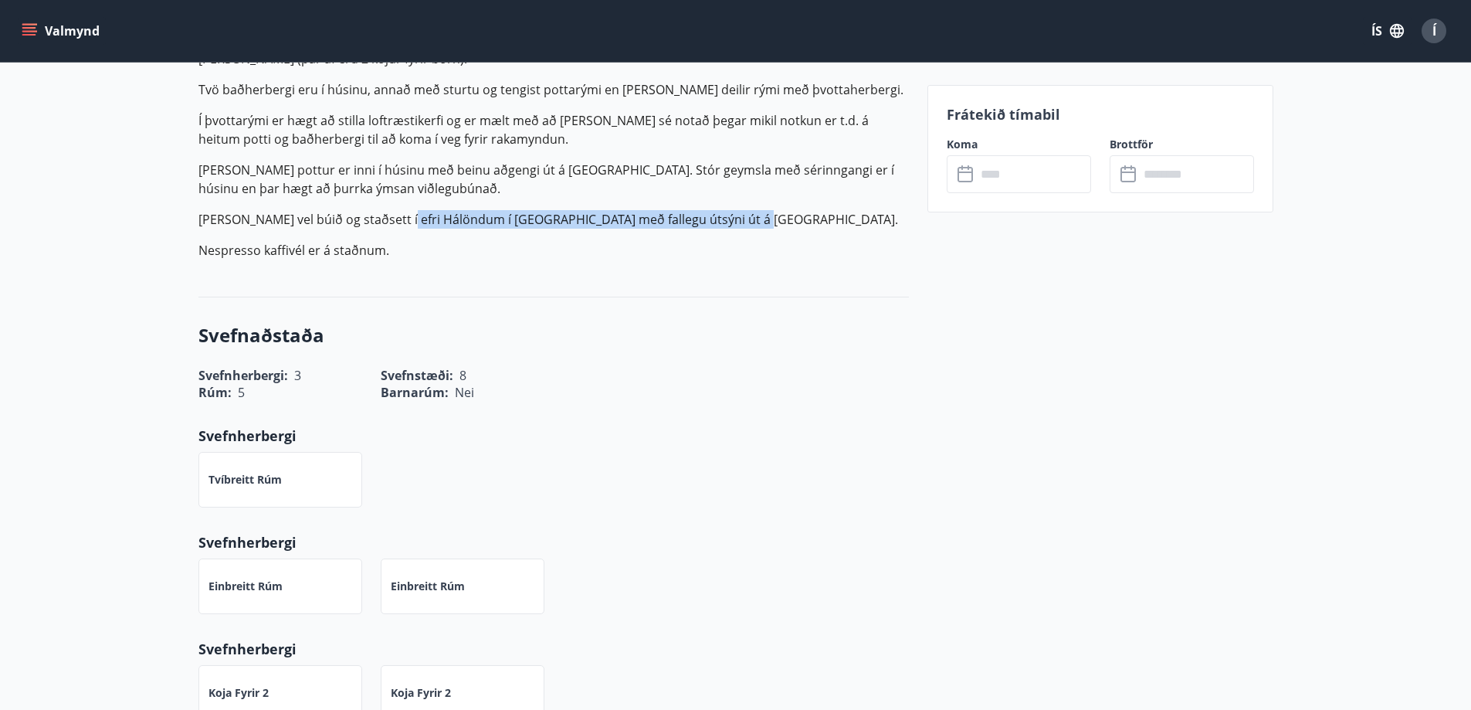
drag, startPoint x: 392, startPoint y: 218, endPoint x: 729, endPoint y: 222, distance: 337.5
click at [729, 222] on p "[PERSON_NAME] vel búið og staðsett í efri Hálöndum í [GEOGRAPHIC_DATA] með fall…" at bounding box center [553, 219] width 710 height 19
drag, startPoint x: 725, startPoint y: 226, endPoint x: 647, endPoint y: 312, distance: 115.9
click at [647, 312] on div "Svefnaðstaða Svefnherbergi : 3 Svefnstæði : 8 Rúm : 5 Barnarúm : Nei Svefnherbe…" at bounding box center [553, 521] width 710 height 449
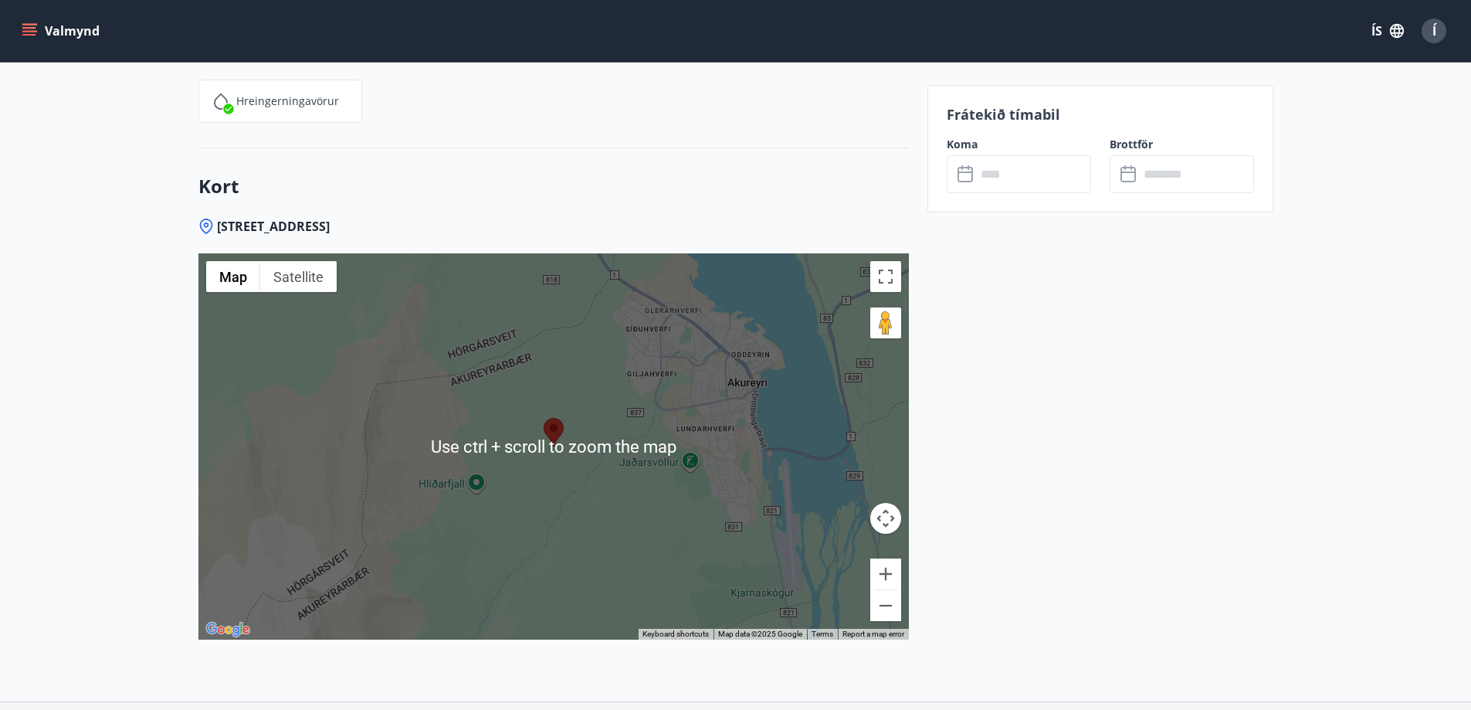
scroll to position [2087, 0]
